Goal: Task Accomplishment & Management: Use online tool/utility

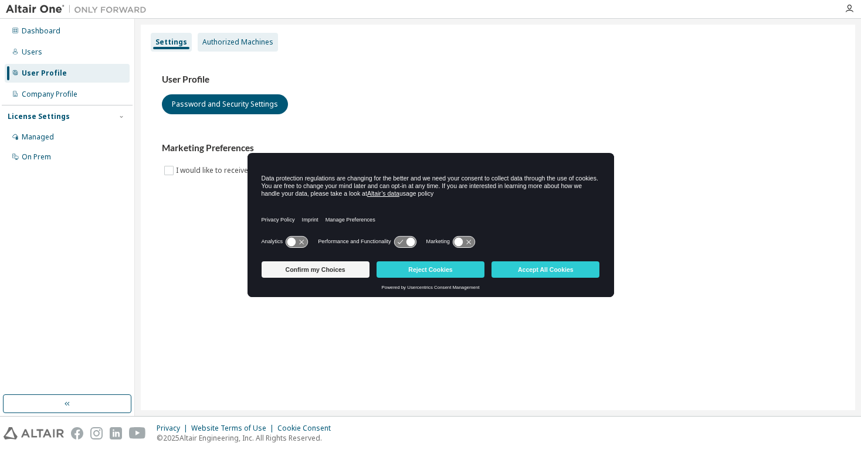
click at [225, 41] on div "Authorized Machines" at bounding box center [237, 42] width 71 height 9
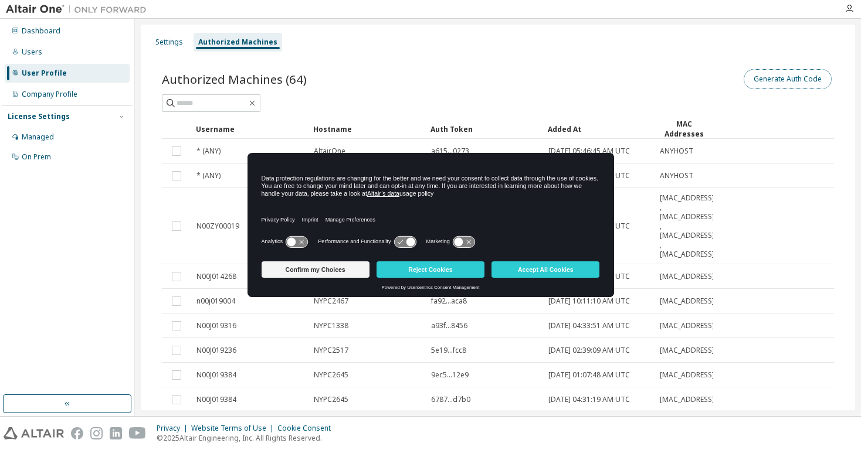
click at [793, 80] on button "Generate Auth Code" at bounding box center [787, 79] width 88 height 20
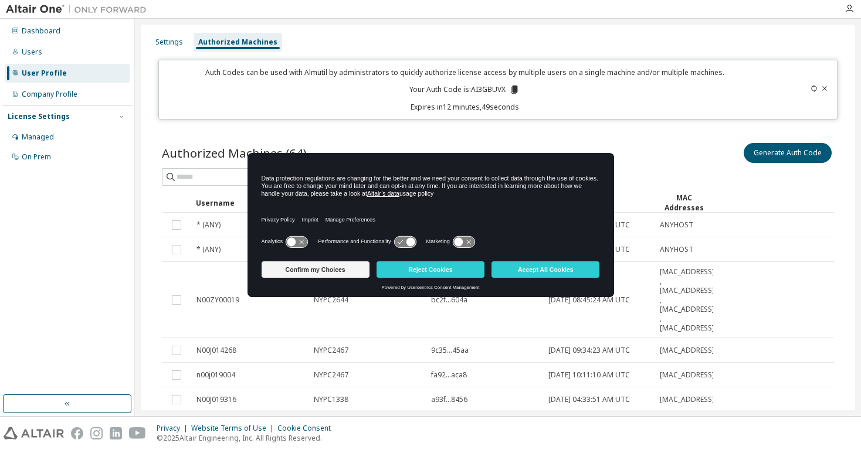
click at [472, 89] on p "Your Auth Code is: AI3GBUVX" at bounding box center [464, 89] width 110 height 11
click at [511, 90] on icon at bounding box center [514, 90] width 6 height 8
click at [576, 97] on div "Auth Codes can be used with Almutil by administrators to quickly authorize lice…" at bounding box center [464, 89] width 597 height 45
drag, startPoint x: 375, startPoint y: 158, endPoint x: 442, endPoint y: 70, distance: 110.0
click at [442, 70] on body "Dashboard Users User Profile Company Profile License Settings Managed On Prem S…" at bounding box center [430, 225] width 861 height 450
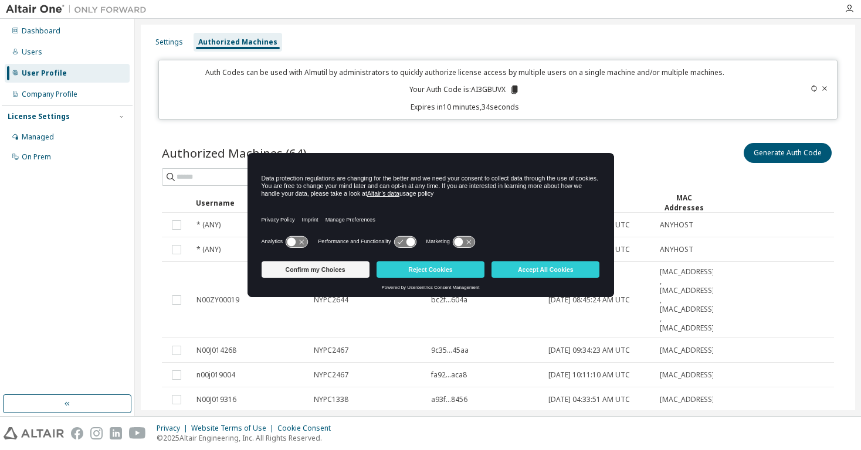
drag, startPoint x: 719, startPoint y: 149, endPoint x: 681, endPoint y: 140, distance: 38.5
click at [718, 149] on div "Generate Auth Code" at bounding box center [666, 153] width 336 height 25
click at [821, 87] on icon at bounding box center [824, 88] width 7 height 7
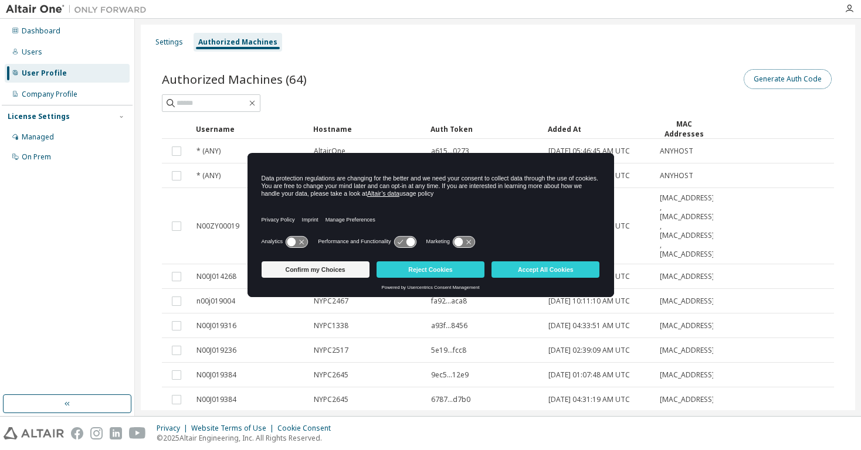
click at [766, 76] on button "Generate Auth Code" at bounding box center [787, 79] width 88 height 20
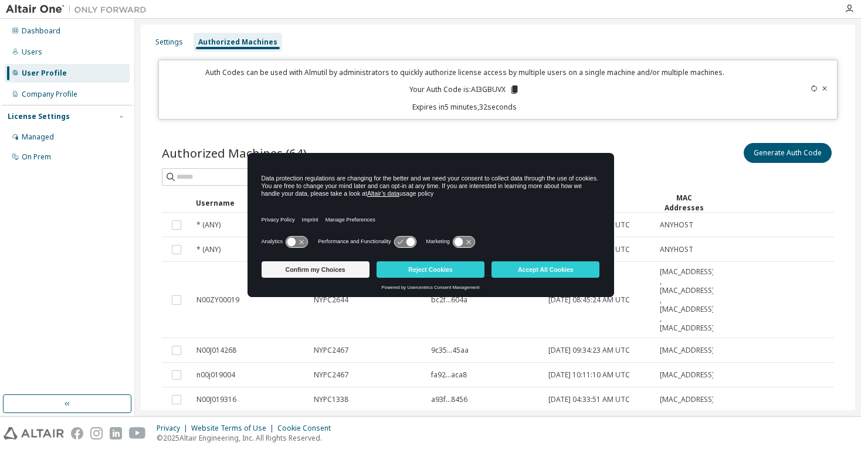
click at [821, 89] on icon at bounding box center [824, 88] width 7 height 7
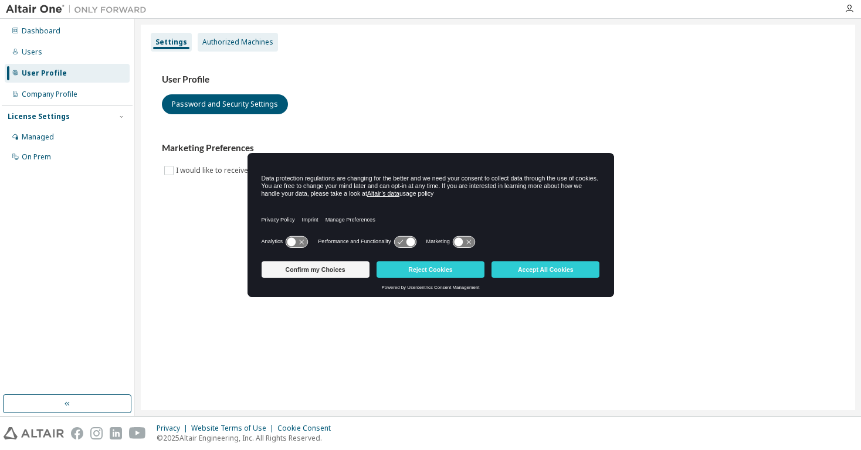
click at [228, 40] on div "Authorized Machines" at bounding box center [237, 42] width 71 height 9
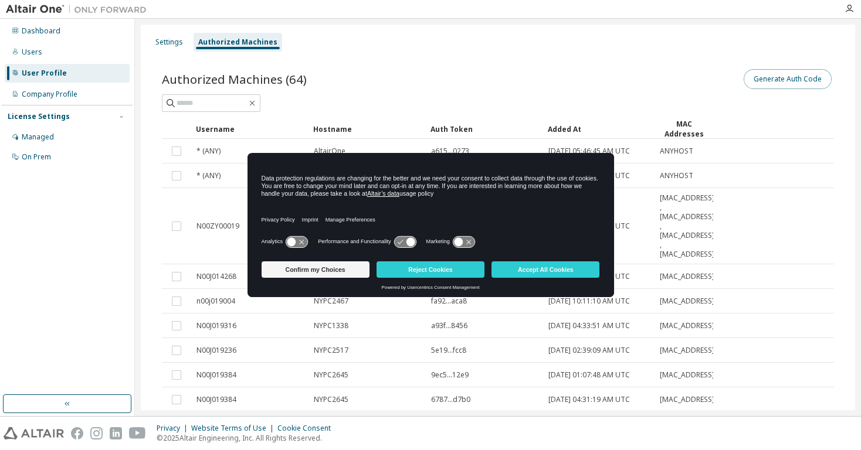
click at [806, 84] on button "Generate Auth Code" at bounding box center [787, 79] width 88 height 20
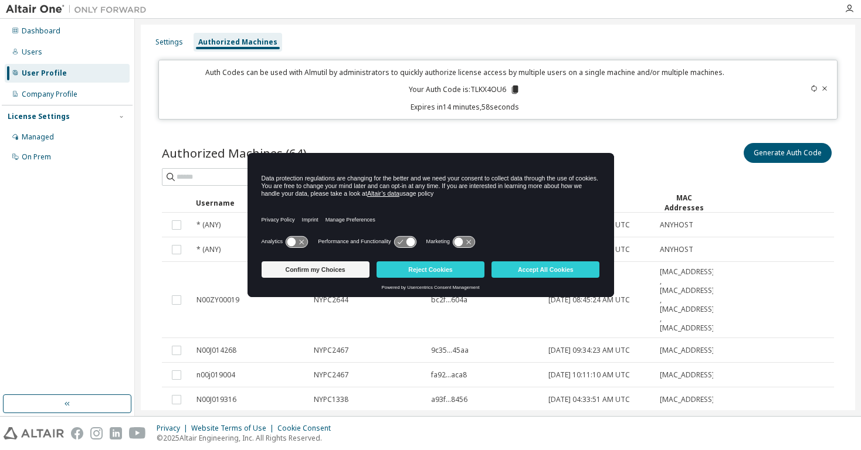
click at [513, 89] on icon at bounding box center [515, 90] width 6 height 8
